Goal: Transaction & Acquisition: Purchase product/service

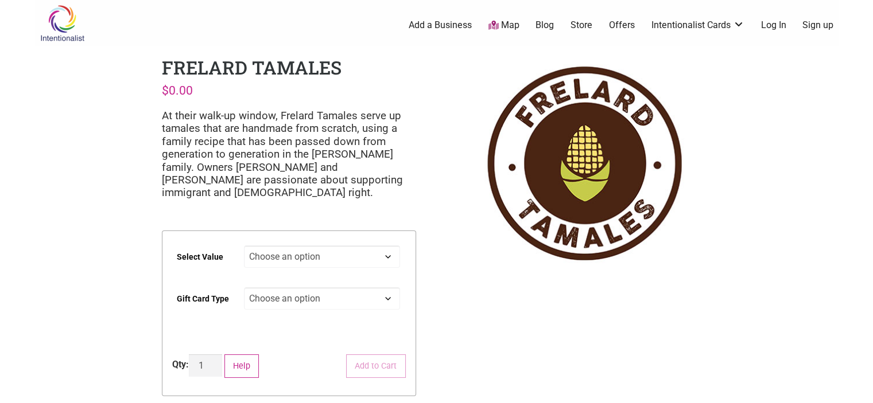
click at [387, 257] on select "Choose an option $25 $50 $100 $200 $500" at bounding box center [322, 257] width 156 height 22
click at [244, 246] on select "Choose an option $25 $50 $100 $200 $500" at bounding box center [322, 257] width 156 height 22
select select "$100"
click at [386, 298] on select "Choose an option Physical" at bounding box center [322, 298] width 156 height 22
select select "Physical"
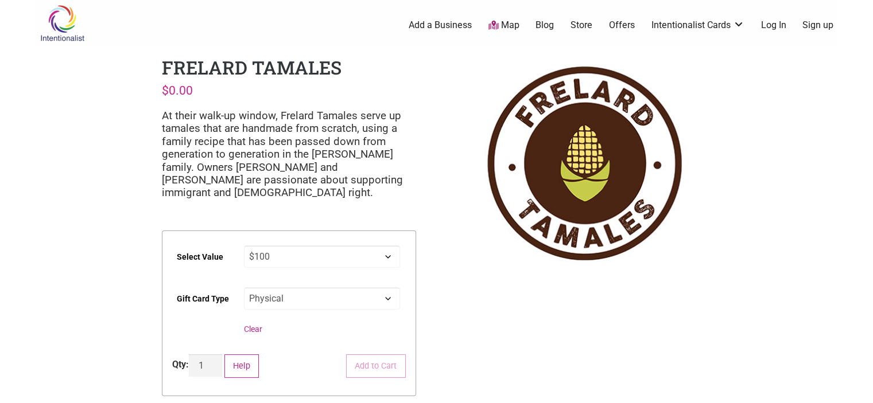
click at [244, 287] on select "Choose an option Physical" at bounding box center [322, 298] width 156 height 22
select select "$100"
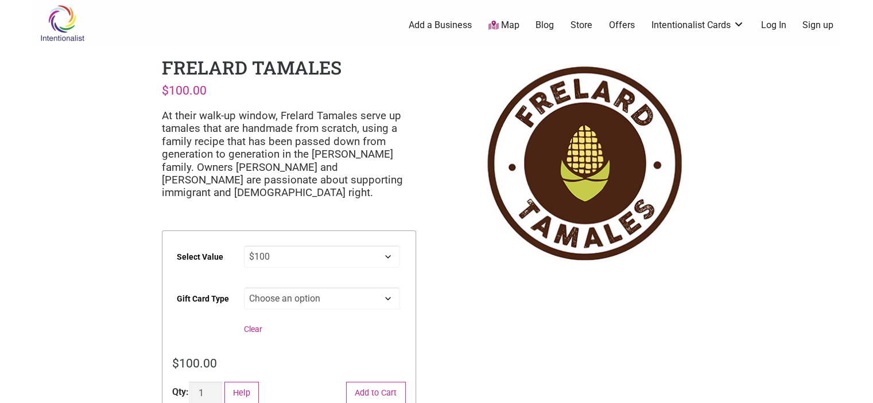
click at [819, 26] on link "Sign up" at bounding box center [817, 25] width 31 height 13
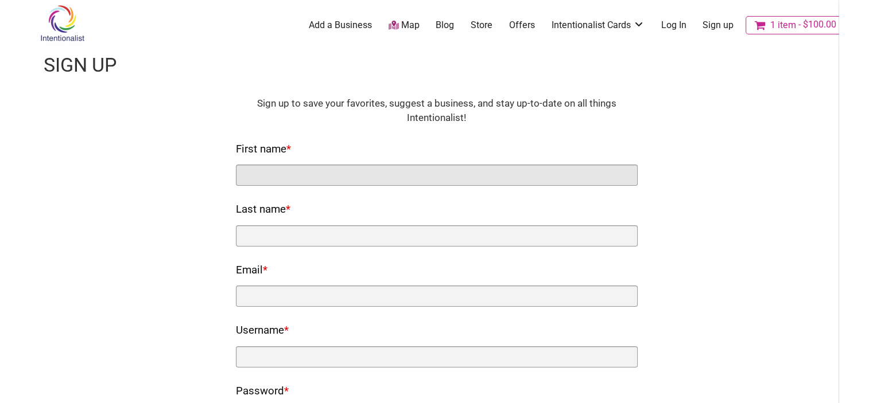
click at [505, 169] on input "First name *" at bounding box center [437, 175] width 402 height 21
type input "[PERSON_NAME]"
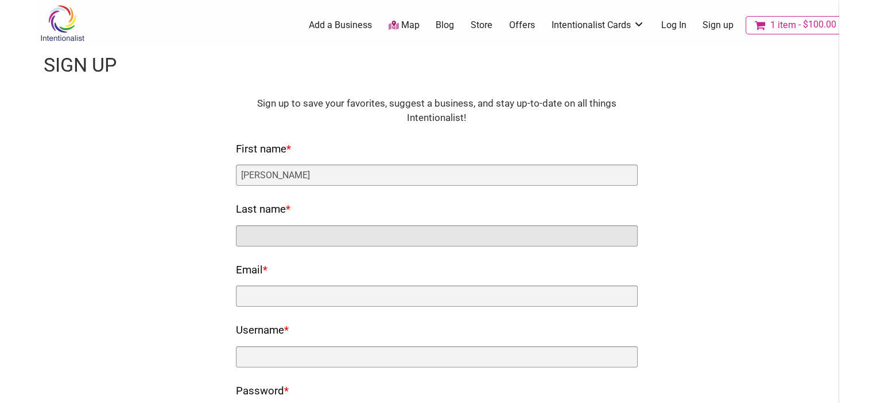
click at [301, 230] on input "Last name *" at bounding box center [437, 235] width 402 height 21
type input "Levy"
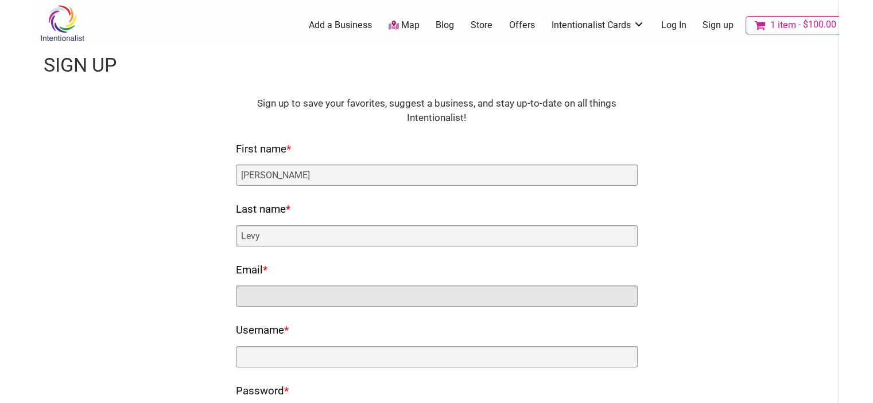
click at [304, 293] on input "Email *" at bounding box center [437, 296] width 402 height 21
type input "aelevy1@twcny.rr.com"
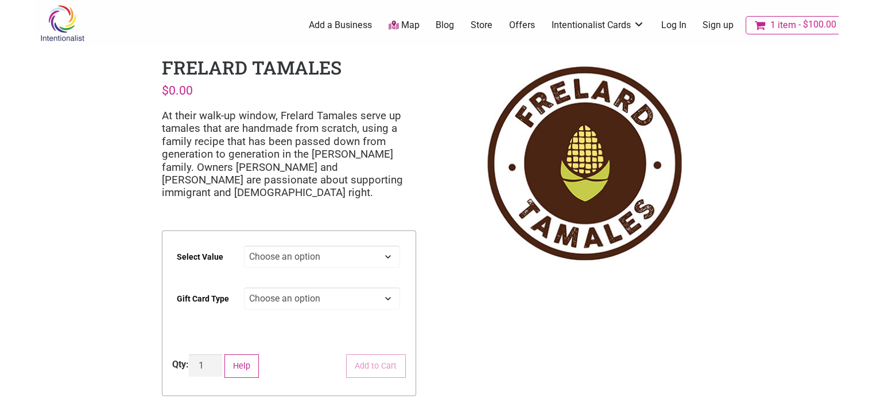
click at [384, 256] on select "Choose an option $25 $50 $100 $200 $500" at bounding box center [322, 257] width 156 height 22
click at [244, 246] on select "Choose an option $25 $50 $100 $200 $500" at bounding box center [322, 257] width 156 height 22
select select "$100"
click at [381, 296] on select "Choose an option Physical" at bounding box center [322, 298] width 156 height 22
select select "Physical"
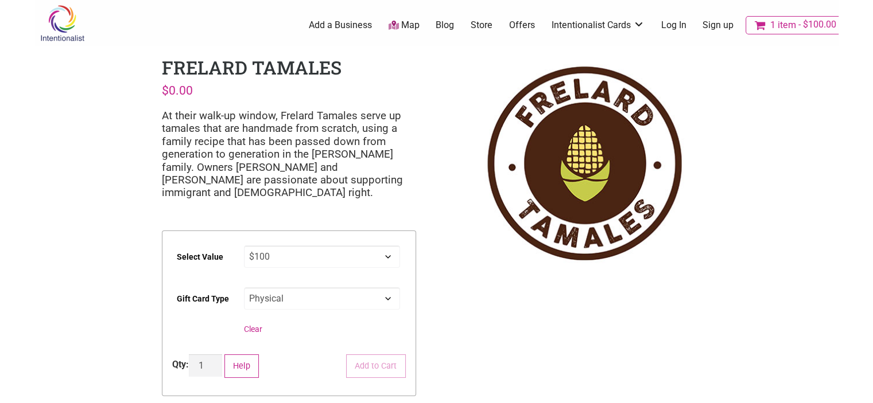
click at [244, 287] on select "Choose an option Physical" at bounding box center [322, 298] width 156 height 22
select select "$100"
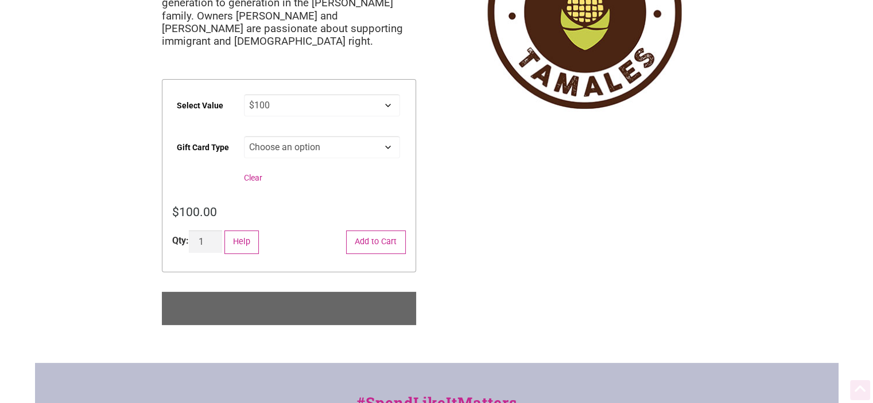
scroll to position [191, 0]
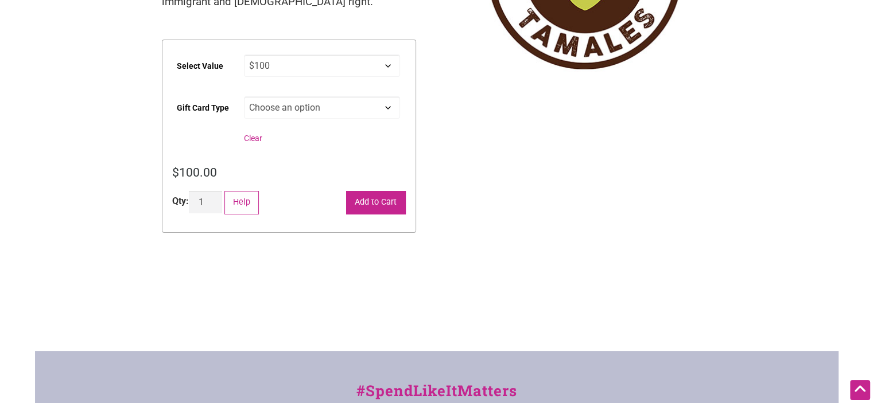
click at [379, 208] on button "Add to Cart" at bounding box center [376, 203] width 60 height 24
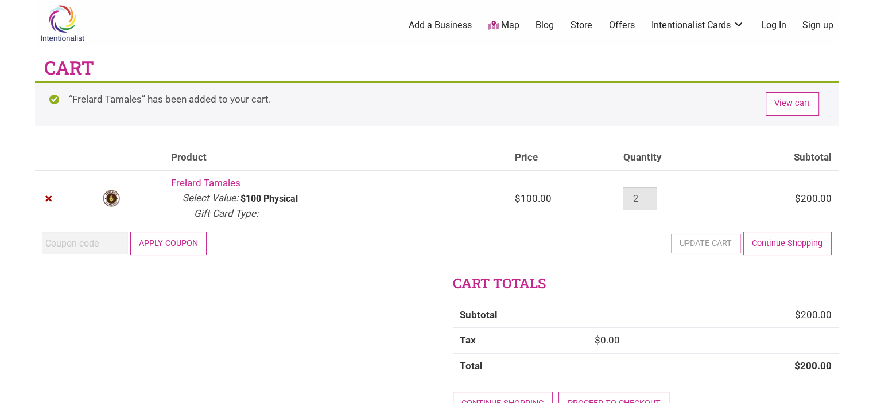
click at [655, 199] on input "2" at bounding box center [639, 199] width 33 height 22
type input "1"
click at [649, 202] on input "1" at bounding box center [639, 199] width 33 height 22
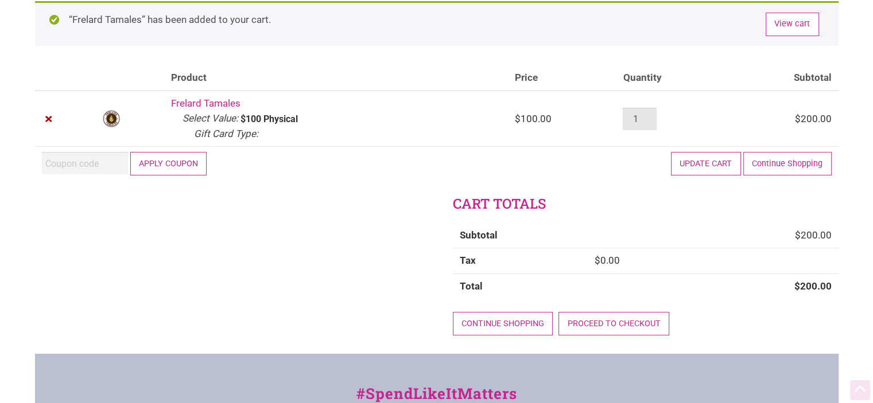
scroll to position [95, 0]
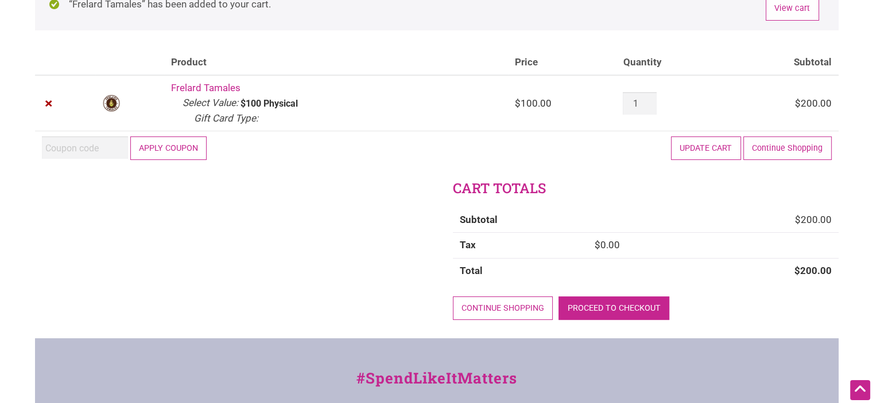
click at [612, 307] on link "Proceed to checkout" at bounding box center [613, 309] width 111 height 24
click at [711, 149] on button "Update cart" at bounding box center [706, 149] width 70 height 24
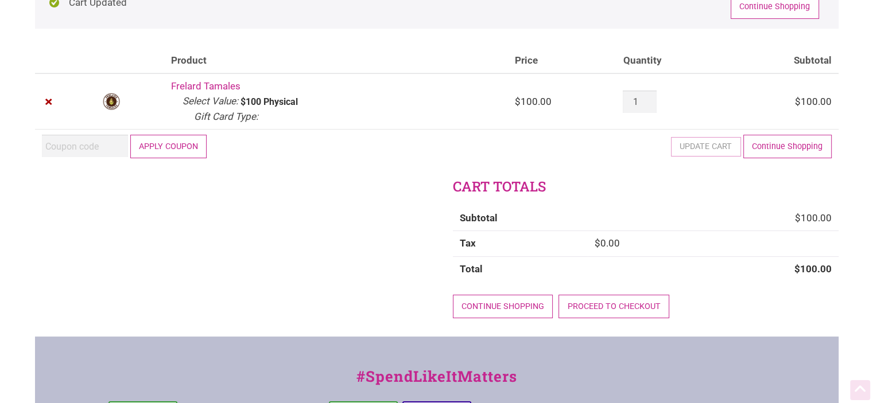
scroll to position [215, 0]
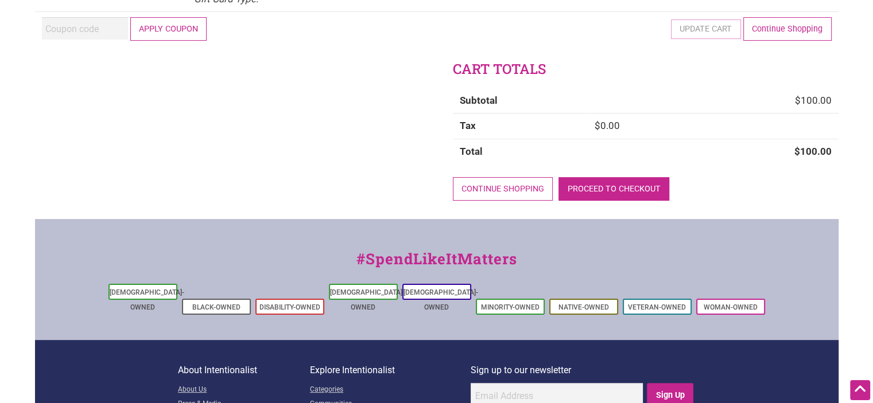
click at [598, 182] on link "Proceed to checkout" at bounding box center [613, 189] width 111 height 24
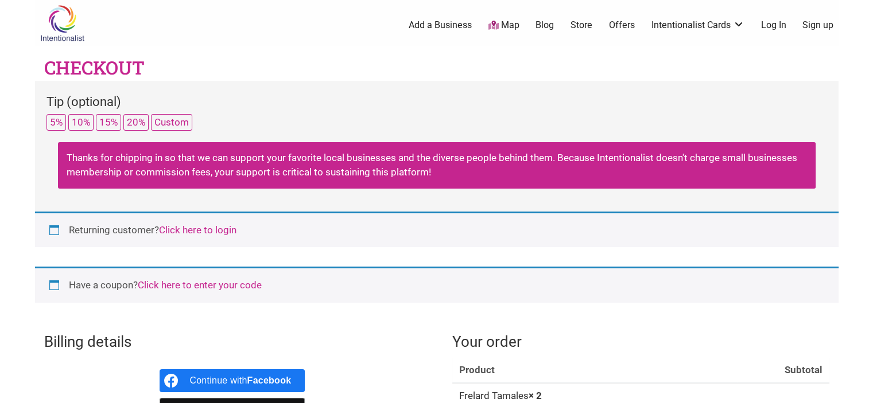
select select "US"
select select "WA"
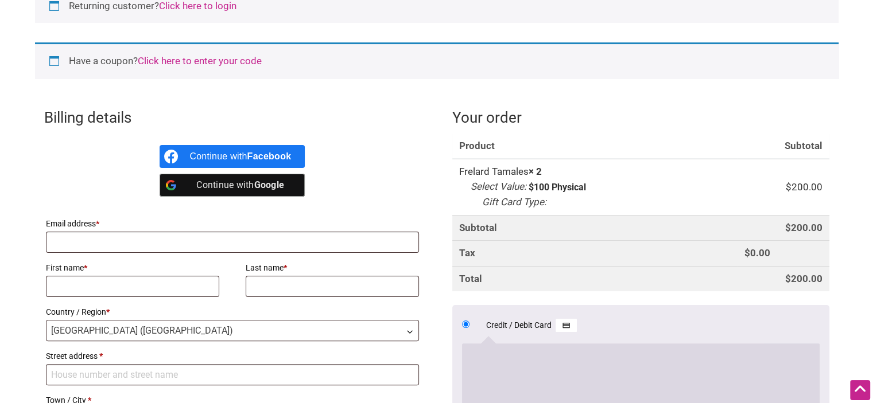
scroll to position [191, 0]
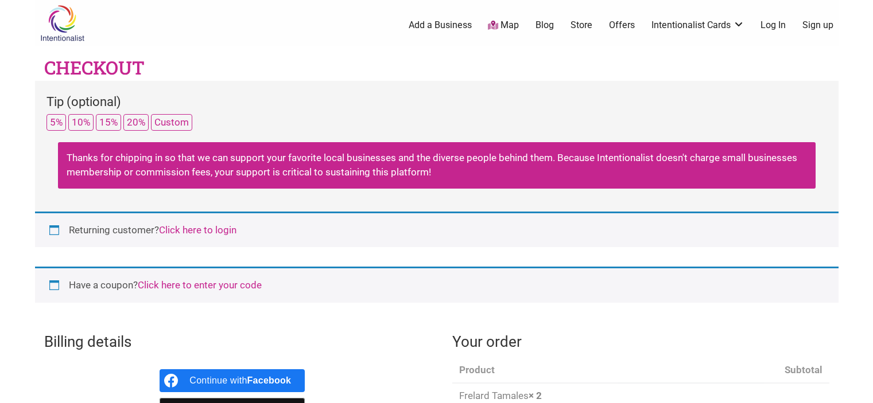
select select "WA"
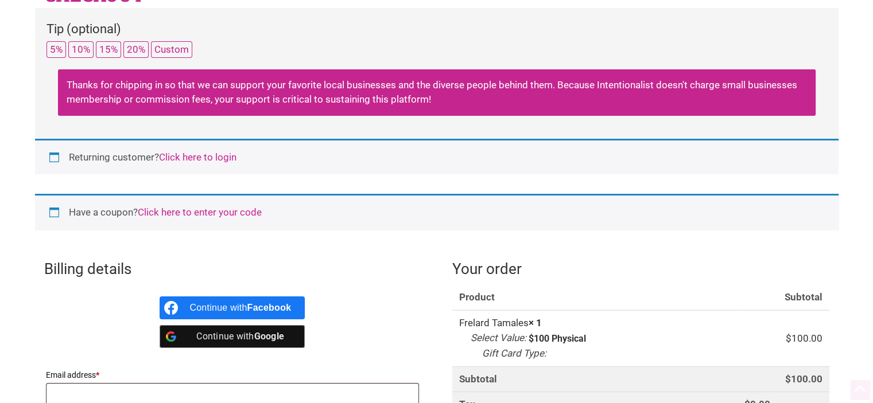
scroll to position [95, 0]
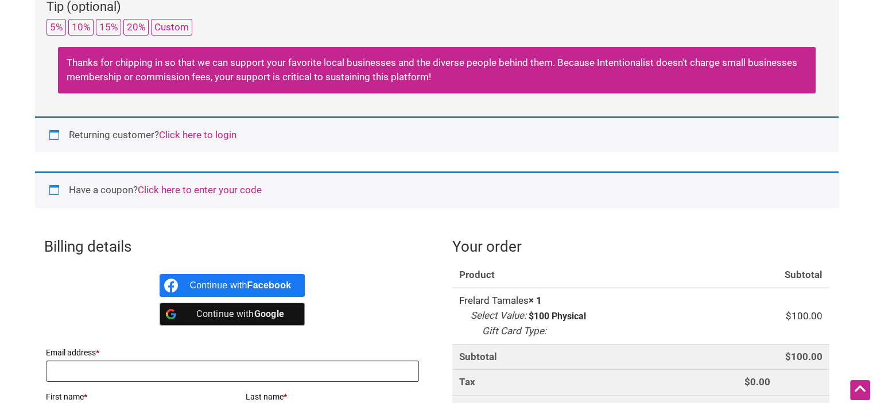
click at [167, 190] on link "Click here to enter your code" at bounding box center [200, 189] width 124 height 11
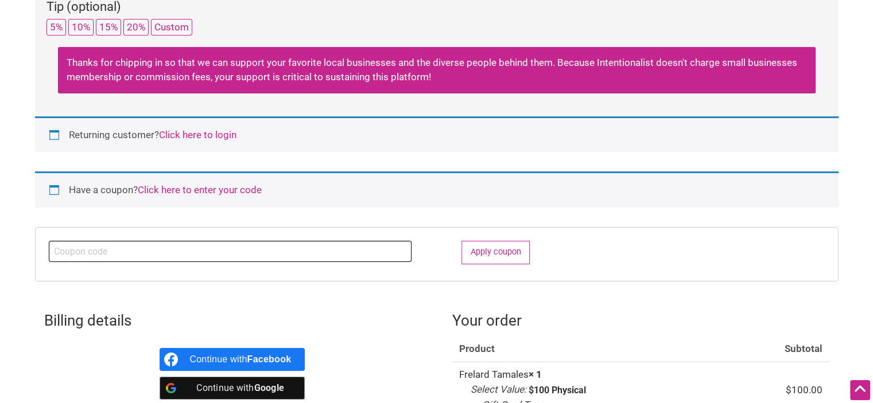
paste input "2025JUNTOS"
type input "2025JUNTOS"
click at [492, 250] on button "Apply coupon" at bounding box center [495, 253] width 68 height 24
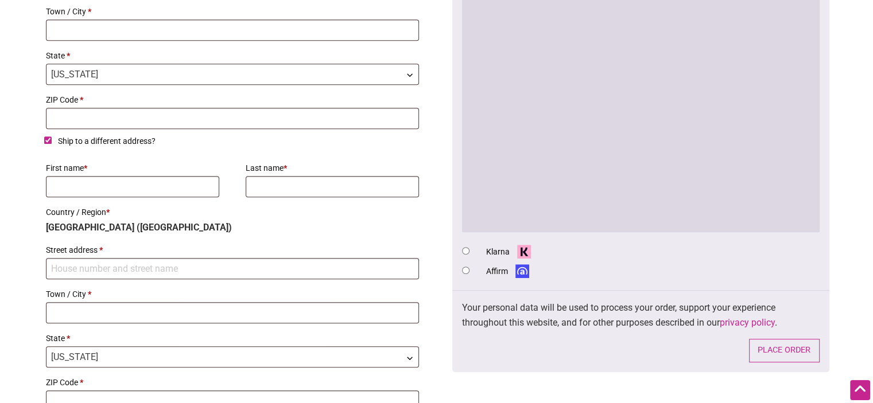
scroll to position [287, 0]
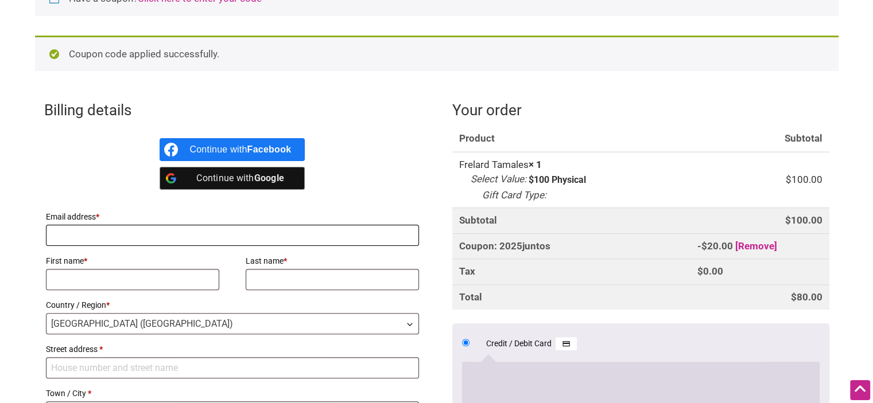
click at [129, 234] on input "Email address *" at bounding box center [233, 235] width 374 height 21
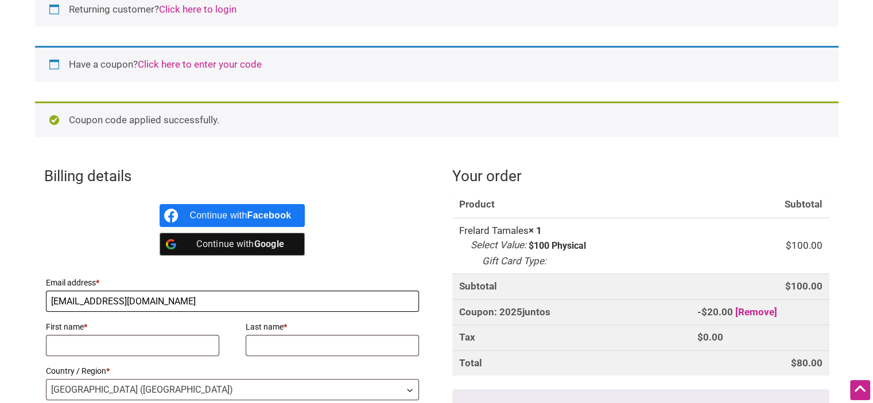
scroll to position [191, 0]
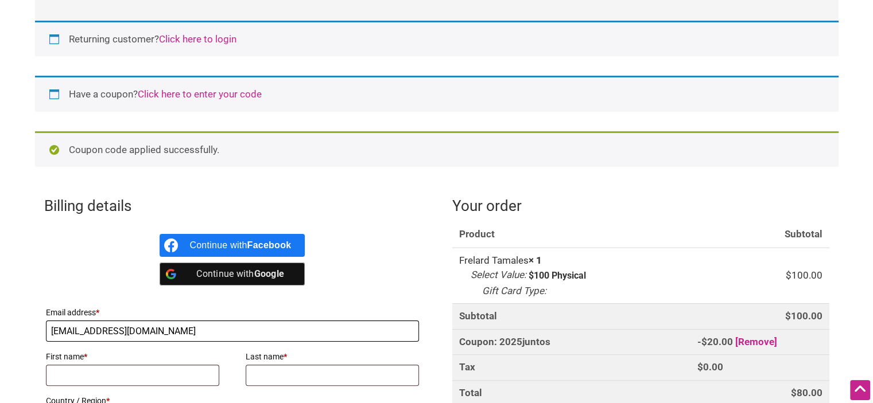
type input "[EMAIL_ADDRESS][DOMAIN_NAME]"
click at [83, 371] on input "First name *" at bounding box center [133, 375] width 174 height 21
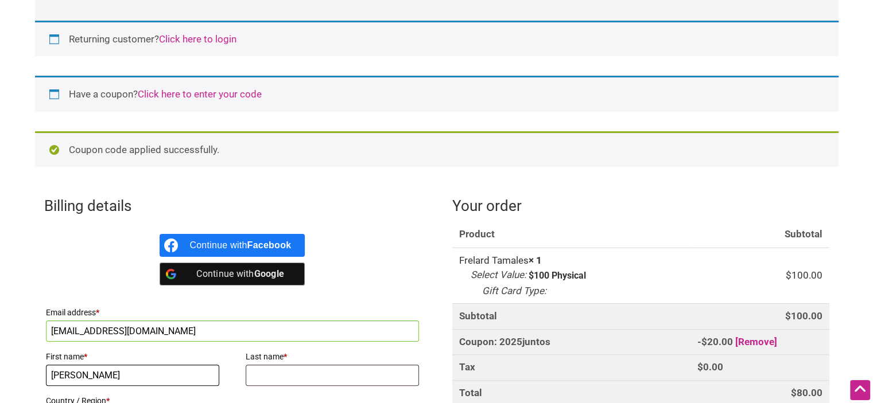
type input "Ann"
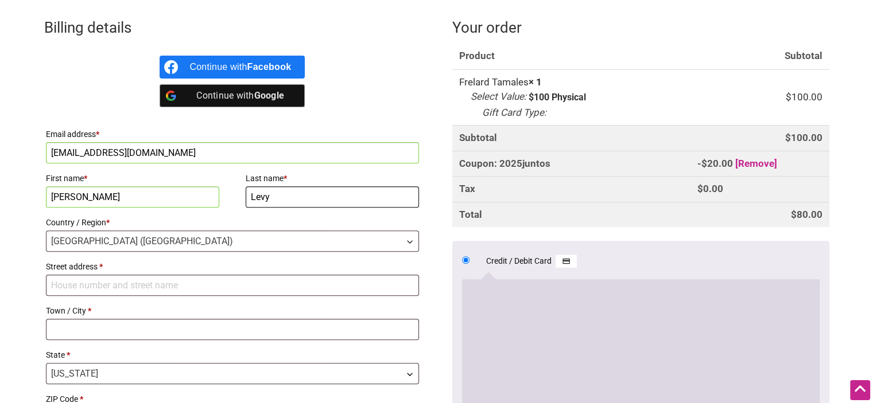
scroll to position [382, 0]
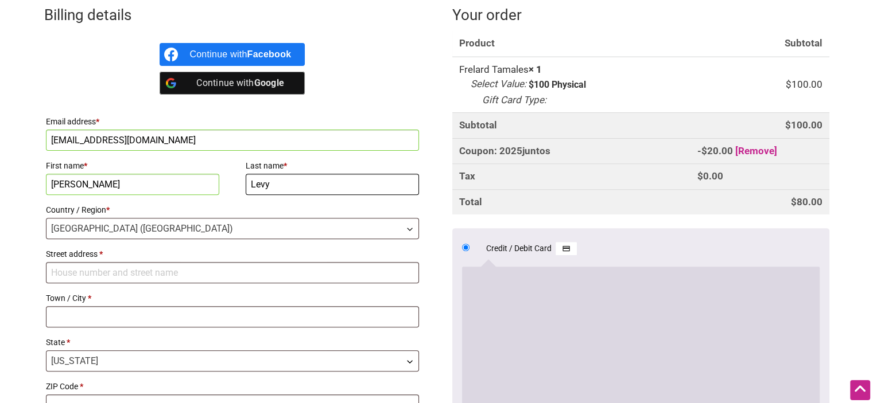
type input "Levy"
click at [126, 274] on input "Street address *" at bounding box center [233, 272] width 374 height 21
type input "[STREET_ADDRESS]"
type input "Cape Vincent"
select select "NY"
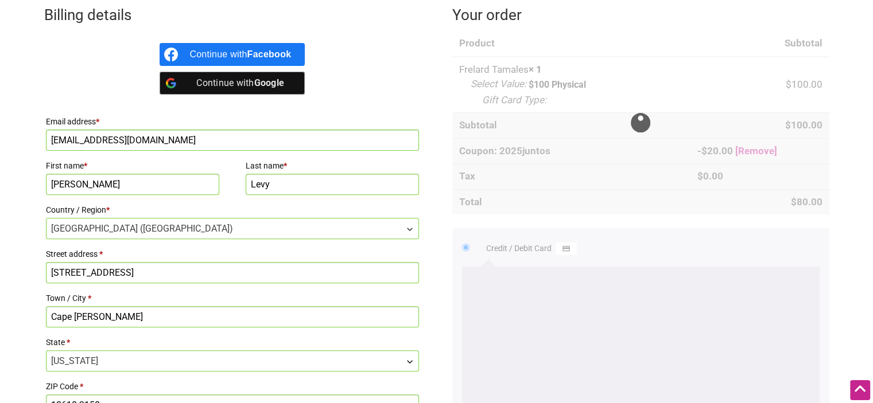
scroll to position [574, 0]
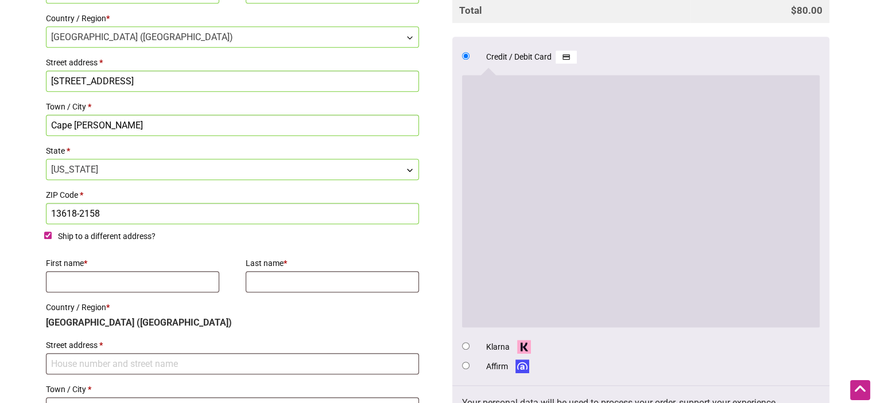
drag, startPoint x: 76, startPoint y: 213, endPoint x: 144, endPoint y: 212, distance: 68.3
click at [144, 212] on input "13618-2158" at bounding box center [233, 213] width 374 height 21
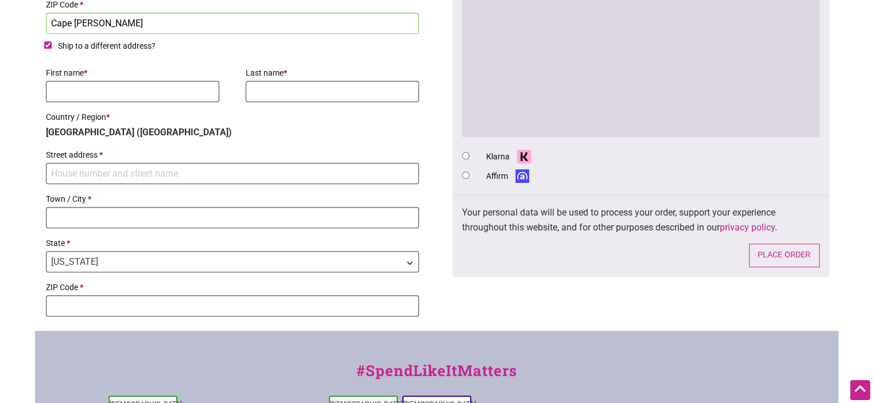
scroll to position [765, 0]
click at [767, 253] on button "Place order" at bounding box center [784, 255] width 71 height 24
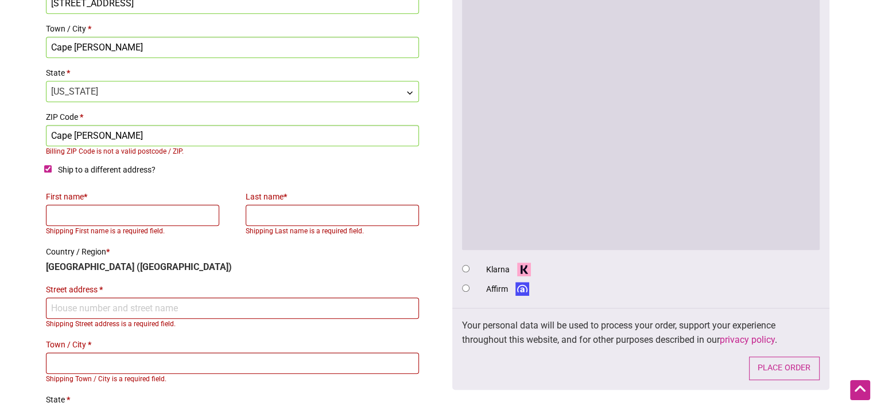
scroll to position [741, 0]
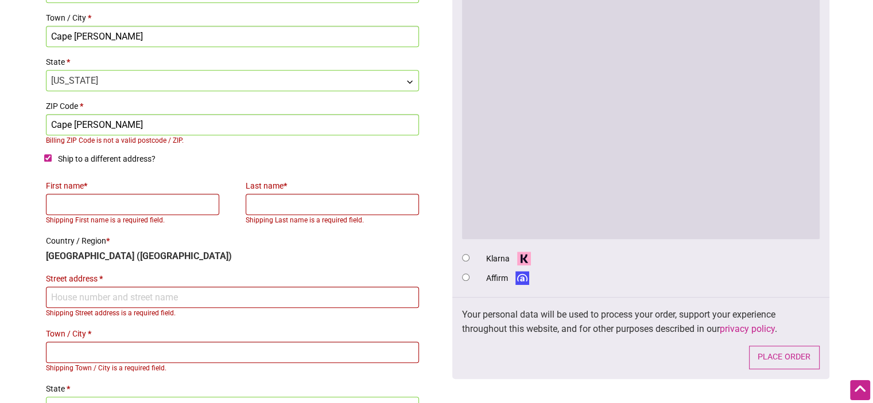
drag, startPoint x: 106, startPoint y: 121, endPoint x: 0, endPoint y: 122, distance: 106.1
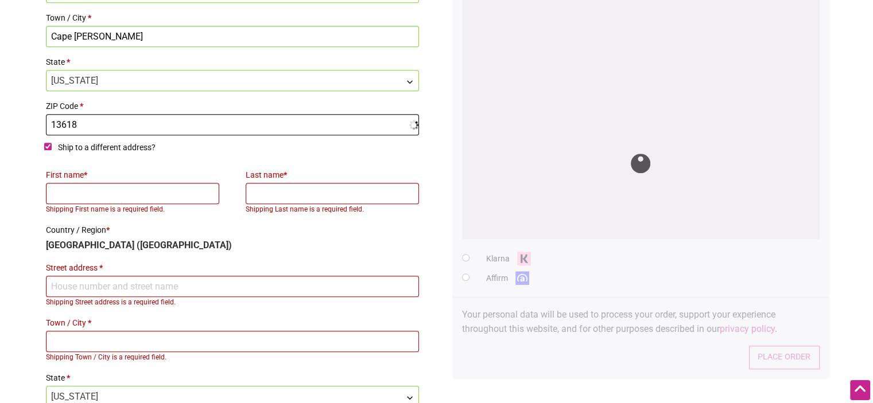
type input "13618"
click at [208, 240] on p "Country / Region * United States (US)" at bounding box center [232, 237] width 377 height 34
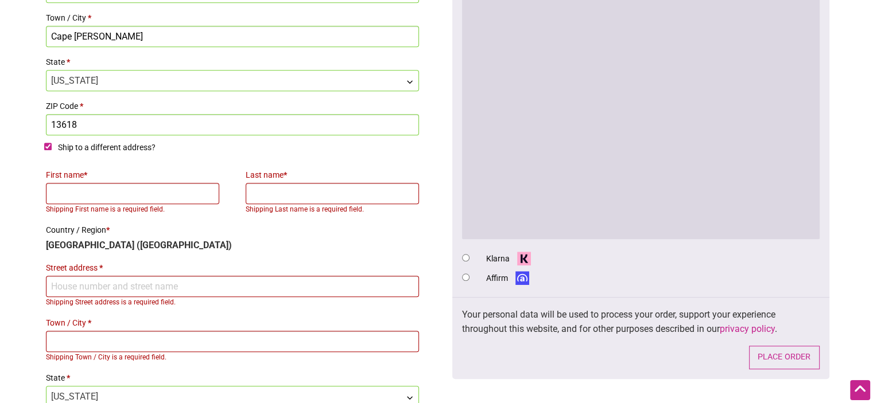
click at [49, 142] on label "Ship to a different address?" at bounding box center [232, 150] width 377 height 19
click at [49, 143] on input "Ship to a different address?" at bounding box center [47, 146] width 7 height 7
checkbox input "false"
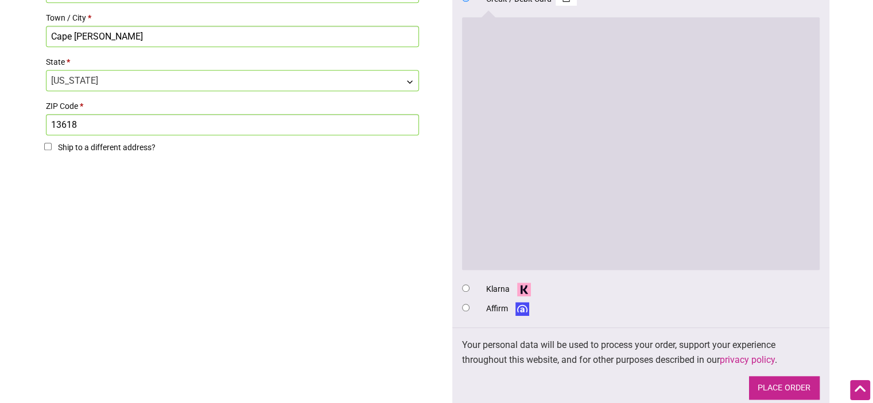
click at [777, 385] on button "Place order" at bounding box center [784, 388] width 71 height 24
